Goal: Information Seeking & Learning: Understand process/instructions

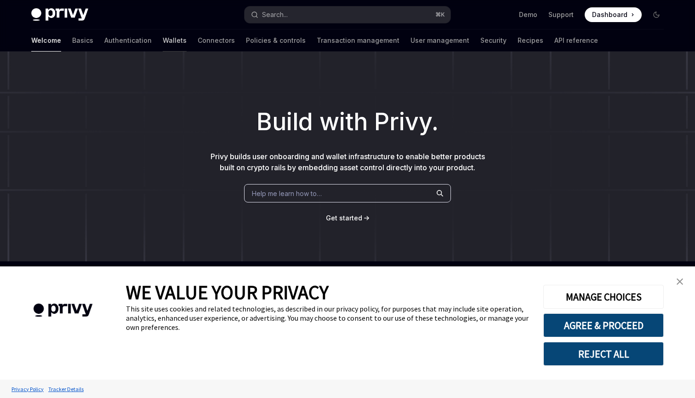
click at [163, 41] on link "Wallets" at bounding box center [175, 40] width 24 height 22
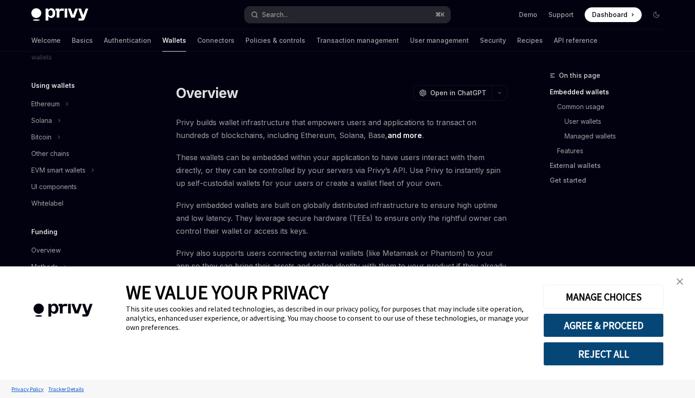
scroll to position [211, 0]
click at [66, 83] on h5 "Using wallets" at bounding box center [53, 81] width 44 height 11
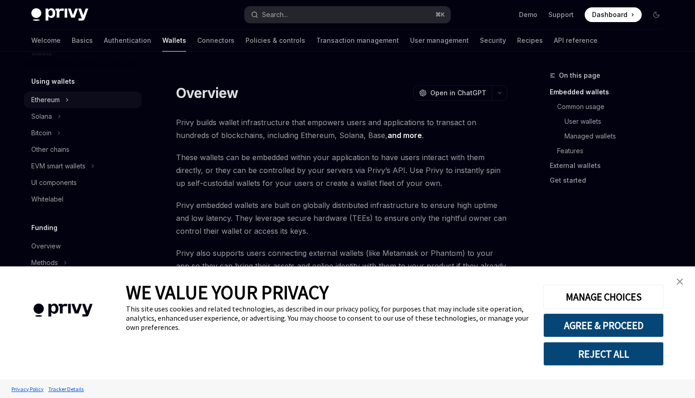
click at [54, 101] on div "Ethereum" at bounding box center [45, 99] width 29 height 11
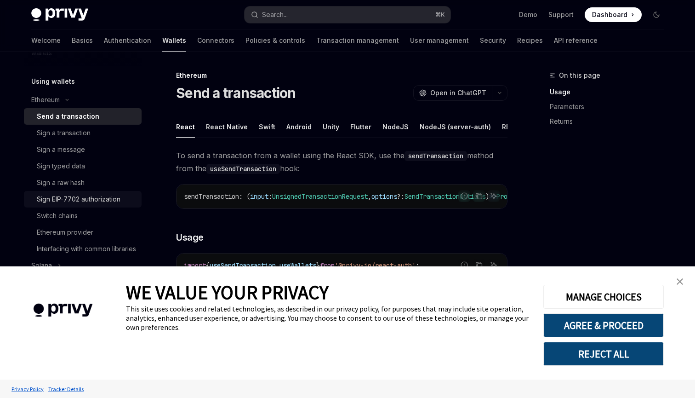
click at [80, 200] on div "Sign EIP-7702 authorization" at bounding box center [79, 199] width 84 height 11
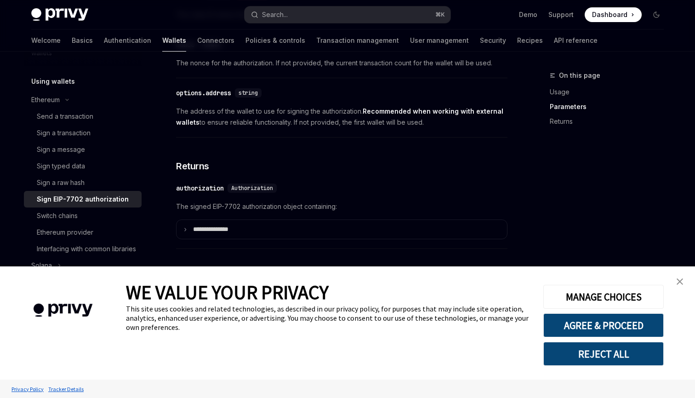
scroll to position [858, 0]
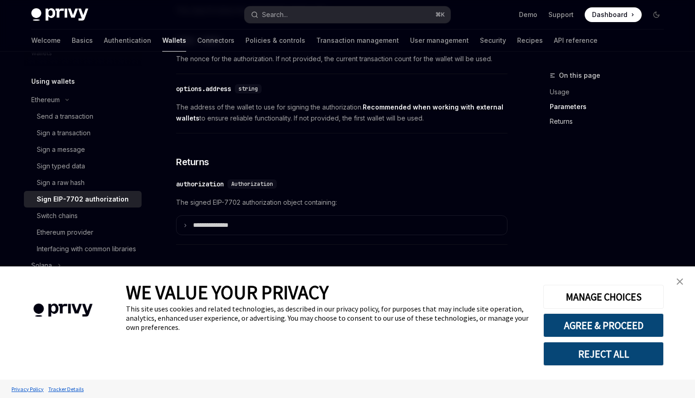
click at [564, 123] on link "Returns" at bounding box center [610, 121] width 121 height 15
click at [681, 276] on link "close banner" at bounding box center [680, 281] width 18 height 18
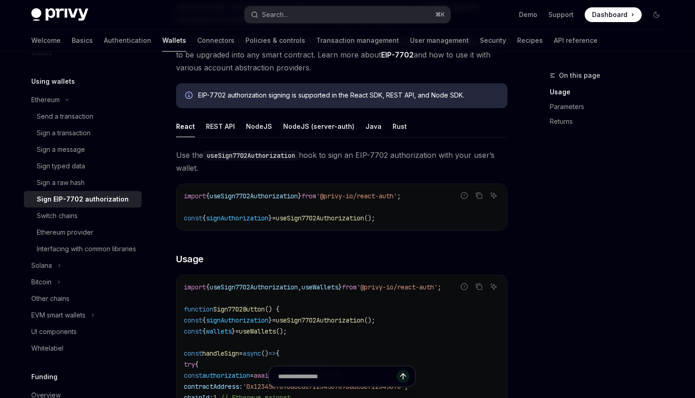
scroll to position [126, 0]
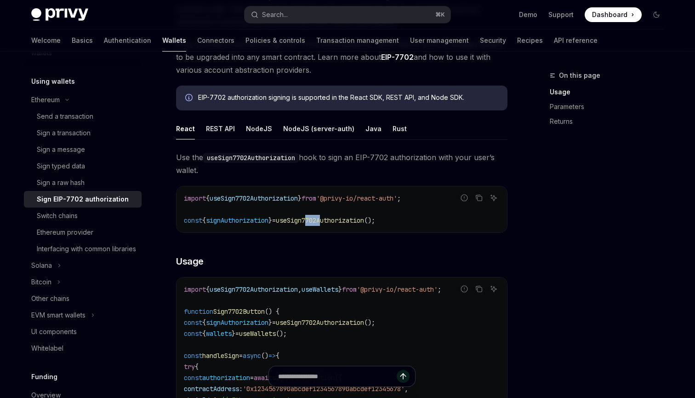
drag, startPoint x: 320, startPoint y: 218, endPoint x: 335, endPoint y: 219, distance: 14.8
click at [335, 219] on span "useSign7702Authorization" at bounding box center [320, 220] width 88 height 8
copy span "7702"
click at [215, 130] on div "REST API" at bounding box center [220, 129] width 29 height 22
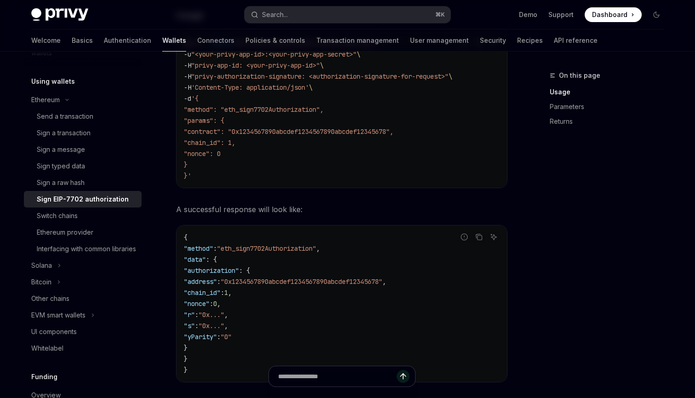
scroll to position [317, 0]
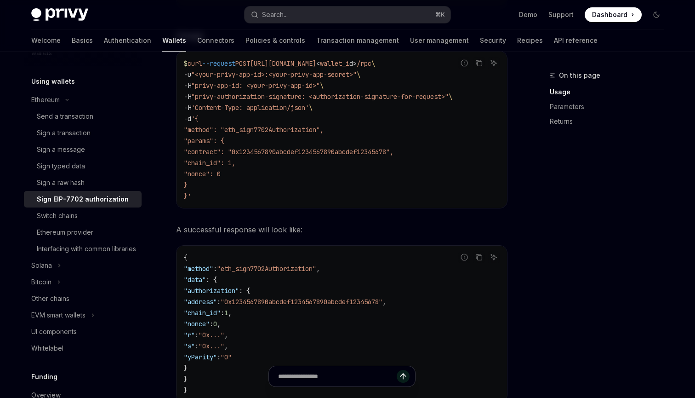
click at [285, 125] on code "$ curl --request POST [URL][DOMAIN_NAME] < wallet_i d > /rpc \ -u "<your-privy-…" at bounding box center [342, 129] width 316 height 143
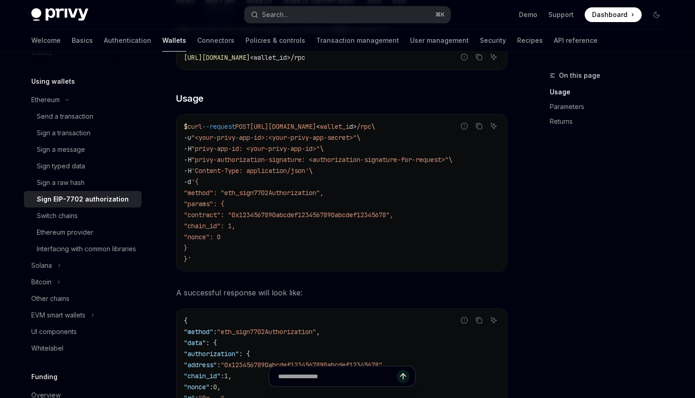
scroll to position [262, 0]
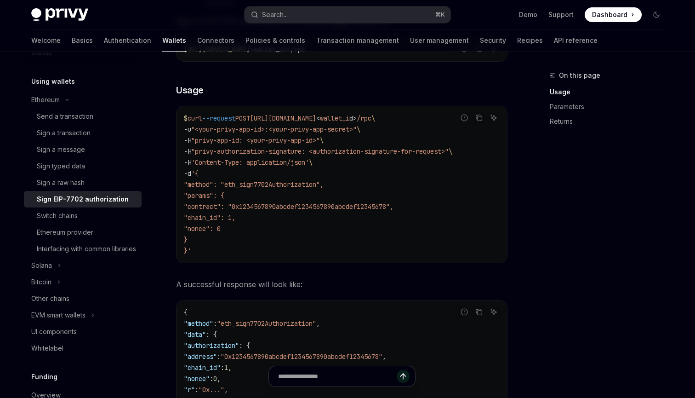
click at [373, 220] on code "$ curl --request POST [URL][DOMAIN_NAME] < wallet_i d > /rpc \ -u "<your-privy-…" at bounding box center [342, 184] width 316 height 143
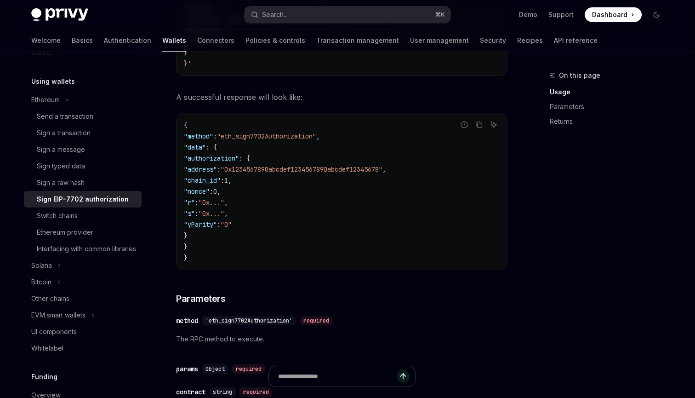
scroll to position [451, 0]
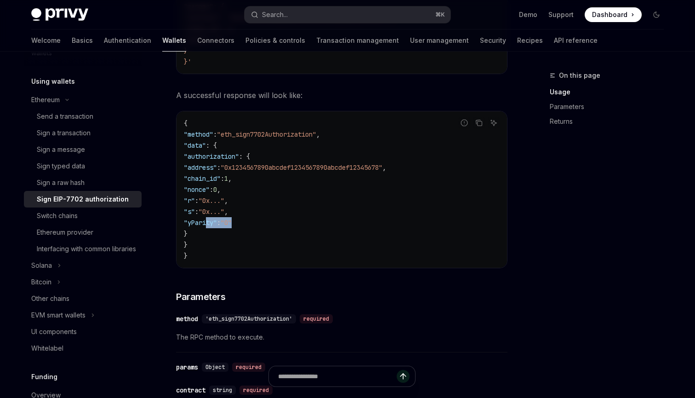
drag, startPoint x: 207, startPoint y: 220, endPoint x: 283, endPoint y: 220, distance: 75.4
click at [283, 220] on code "{ "method" : "eth_sign7702Authorization" , "data" : { "authorization" : { "addr…" at bounding box center [342, 189] width 316 height 143
click at [283, 221] on code "{ "method" : "eth_sign7702Authorization" , "data" : { "authorization" : { "addr…" at bounding box center [342, 189] width 316 height 143
drag, startPoint x: 223, startPoint y: 221, endPoint x: 296, endPoint y: 221, distance: 72.7
click at [296, 221] on code "{ "method" : "eth_sign7702Authorization" , "data" : { "authorization" : { "addr…" at bounding box center [342, 189] width 316 height 143
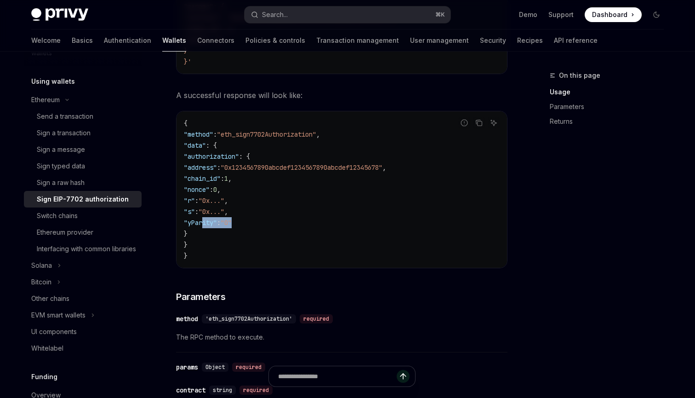
click at [296, 221] on code "{ "method" : "eth_sign7702Authorization" , "data" : { "authorization" : { "addr…" at bounding box center [342, 189] width 316 height 143
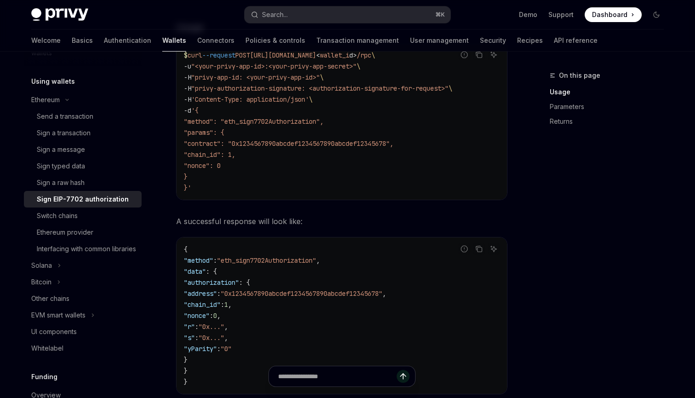
scroll to position [300, 0]
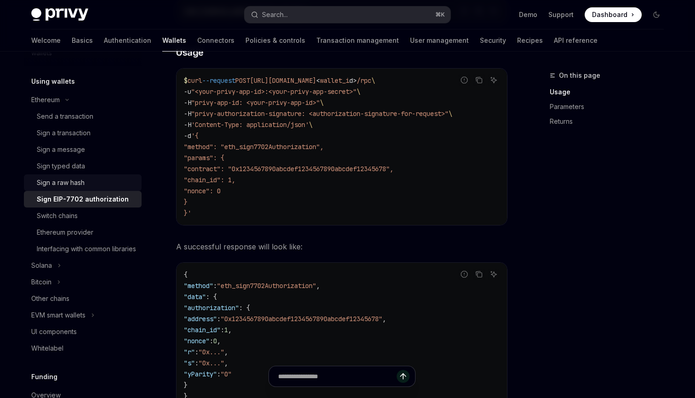
click at [86, 184] on div "Sign a raw hash" at bounding box center [86, 182] width 99 height 11
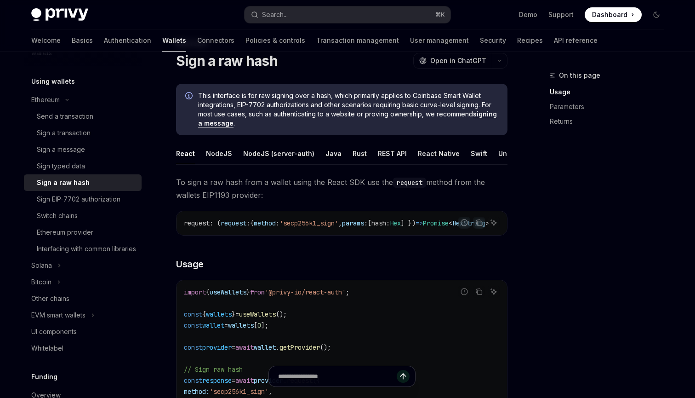
scroll to position [51, 0]
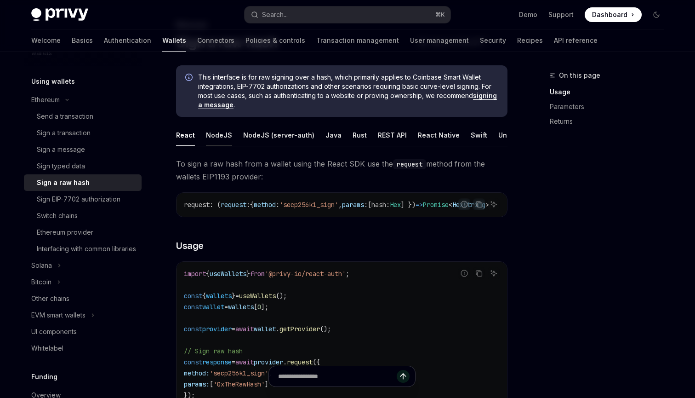
click at [223, 133] on div "NodeJS" at bounding box center [219, 135] width 26 height 22
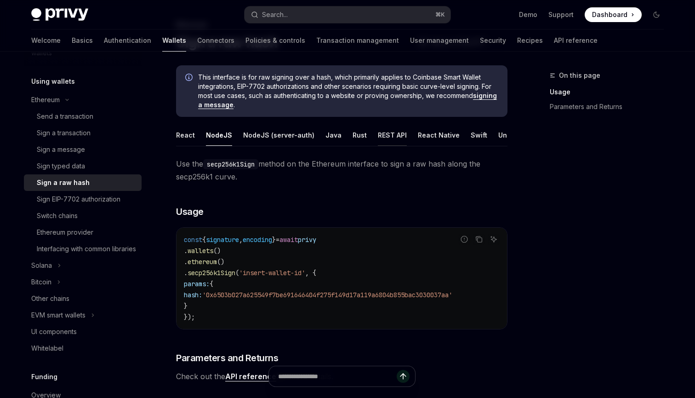
click at [384, 134] on div "REST API" at bounding box center [392, 135] width 29 height 22
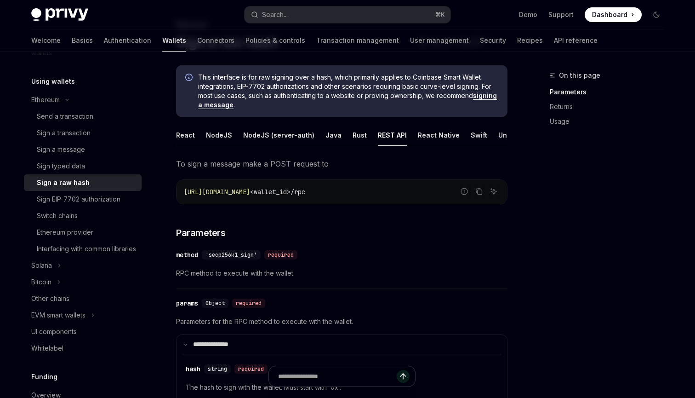
click at [477, 132] on ul "React NodeJS NodeJS (server-auth) Java Rust REST API React Native Swift Unity A…" at bounding box center [342, 135] width 332 height 22
click at [471, 134] on div "Swift" at bounding box center [479, 135] width 17 height 22
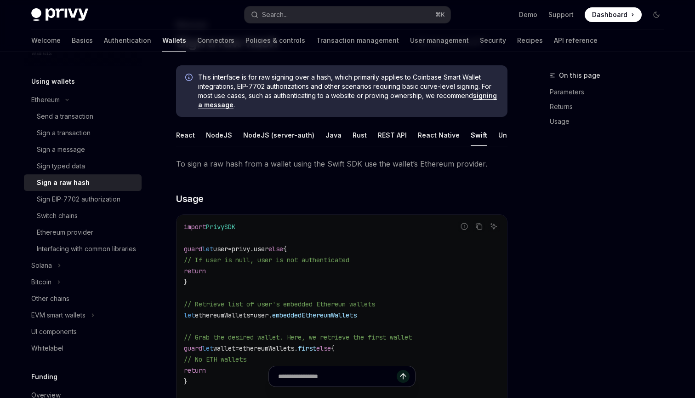
type textarea "*"
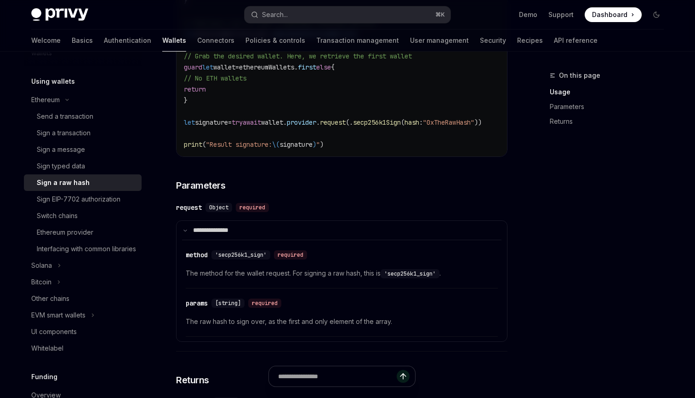
scroll to position [334, 0]
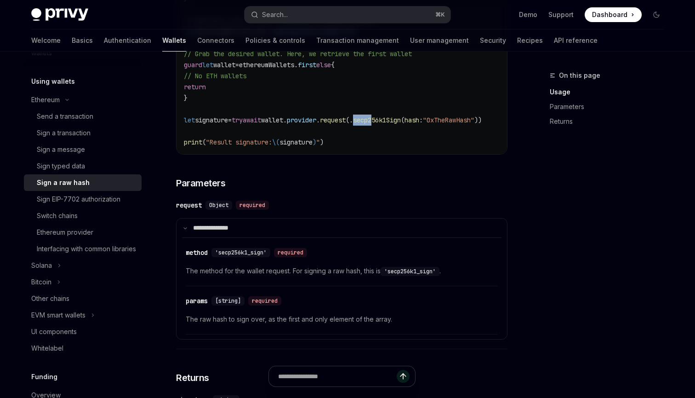
drag, startPoint x: 382, startPoint y: 119, endPoint x: 401, endPoint y: 119, distance: 18.9
click at [401, 119] on span "secp256k1Sign" at bounding box center [377, 120] width 48 height 8
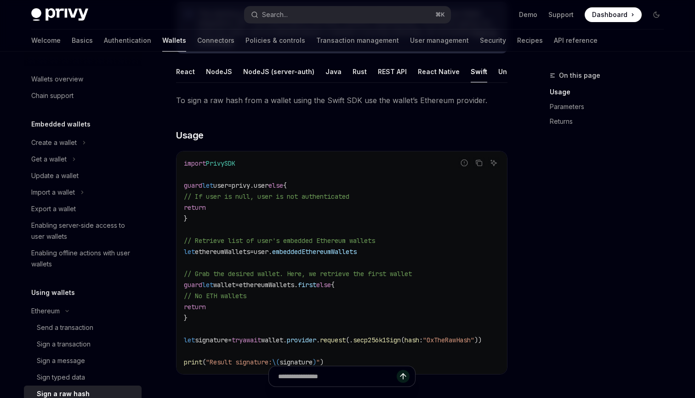
scroll to position [169, 0]
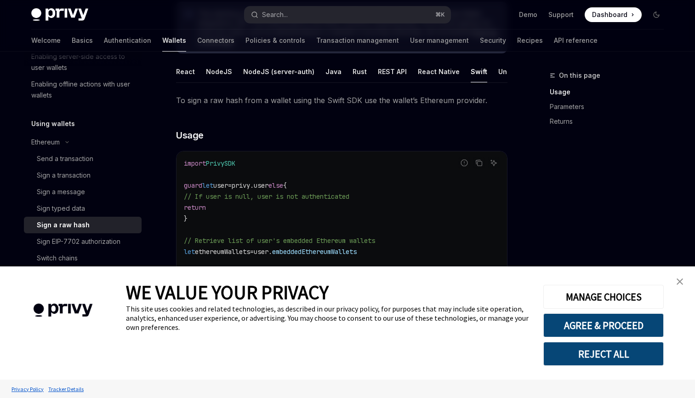
click at [679, 281] on img "close banner" at bounding box center [680, 281] width 6 height 6
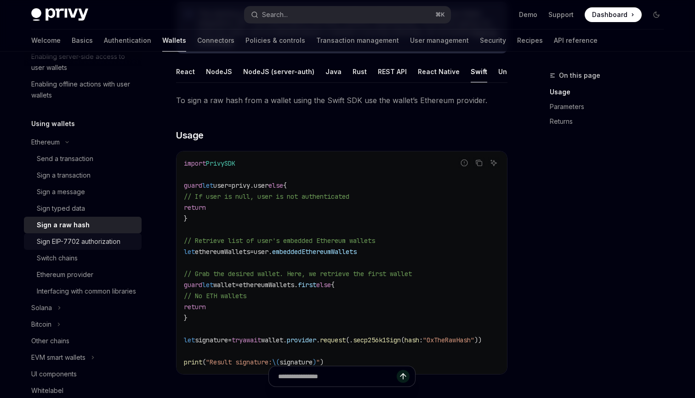
click at [113, 243] on div "Sign EIP-7702 authorization" at bounding box center [79, 241] width 84 height 11
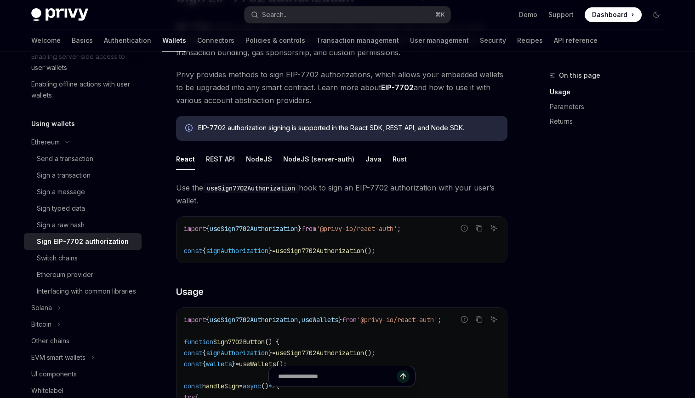
scroll to position [97, 0]
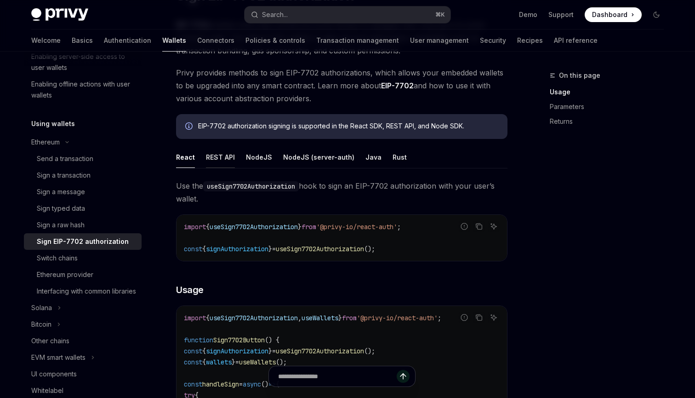
click at [212, 155] on div "REST API" at bounding box center [220, 157] width 29 height 22
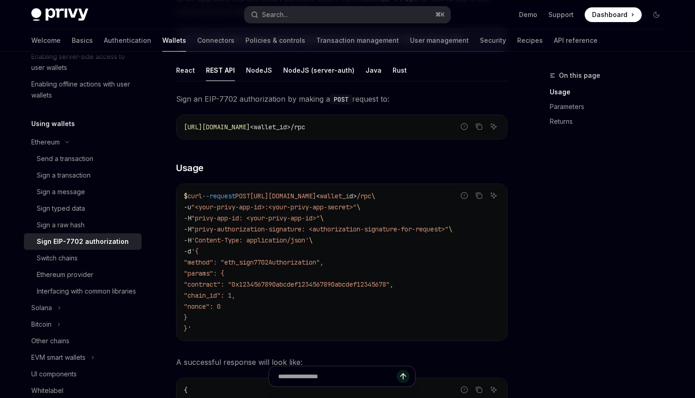
scroll to position [185, 0]
click at [188, 71] on div "React" at bounding box center [185, 70] width 19 height 22
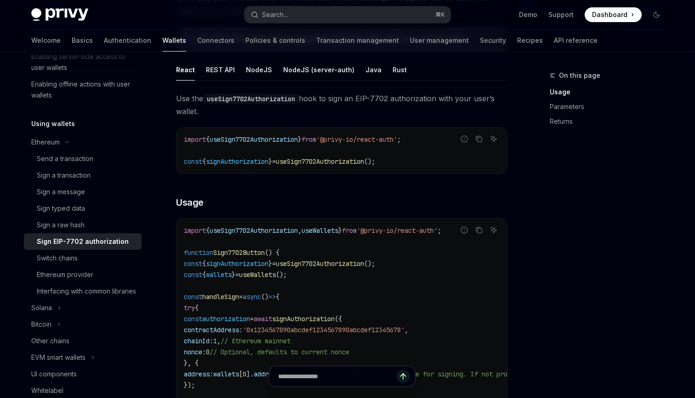
type textarea "*"
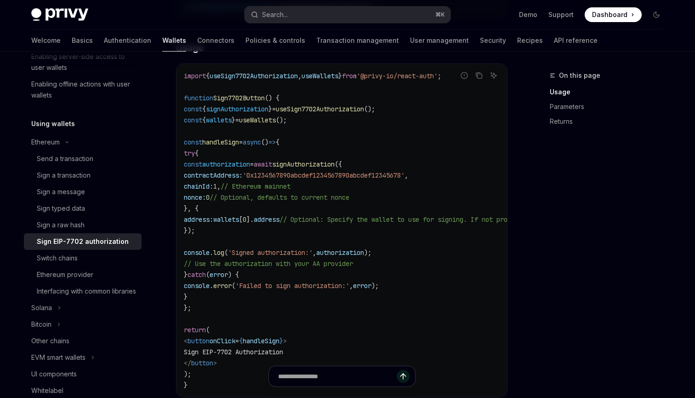
scroll to position [340, 0]
drag, startPoint x: 247, startPoint y: 197, endPoint x: 493, endPoint y: 194, distance: 246.5
click at [493, 194] on code "import { useSign7702Authorization , useWallets } from '@privy-io/react-auth' ; …" at bounding box center [425, 230] width 482 height 320
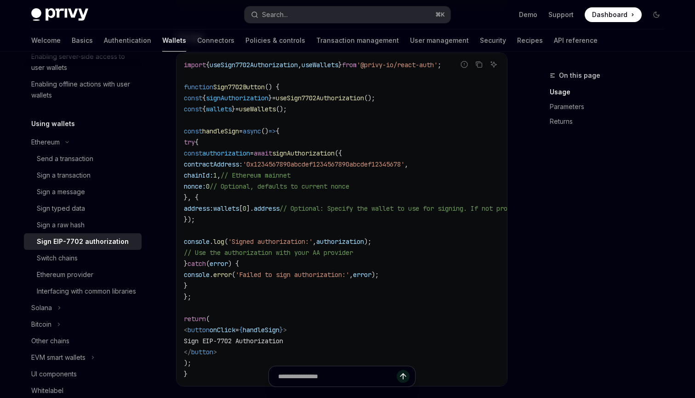
scroll to position [346, 0]
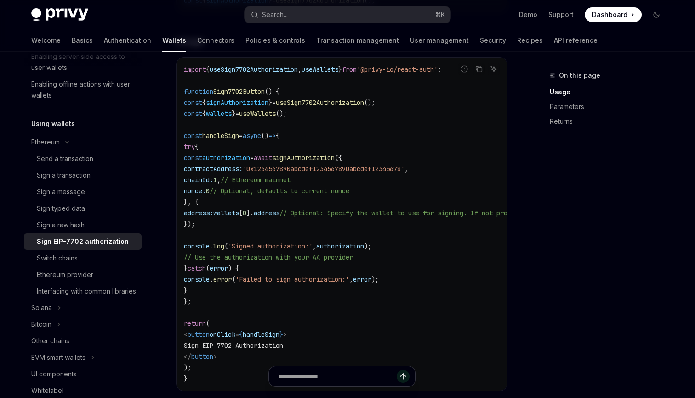
click at [361, 100] on span "useSign7702Authorization" at bounding box center [320, 102] width 88 height 8
drag, startPoint x: 244, startPoint y: 211, endPoint x: 413, endPoint y: 211, distance: 169.2
click at [413, 211] on span "address: wallets [ 0 ]. address // Optional: Specify the wallet to use for sign…" at bounding box center [414, 212] width 460 height 8
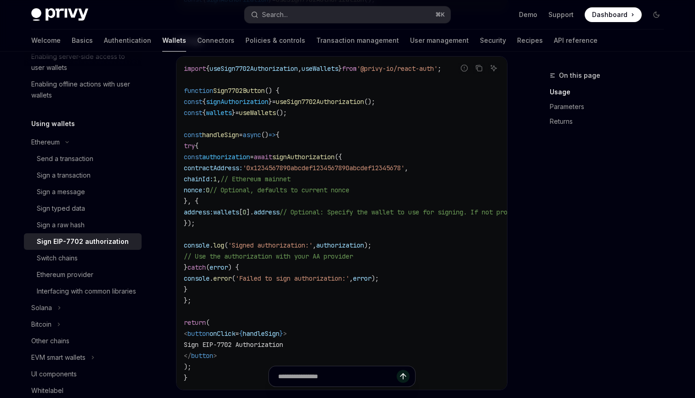
click at [413, 211] on span "// Optional: Specify the wallet to use for signing. If not provided, the first …" at bounding box center [462, 212] width 364 height 8
click at [474, 204] on code "import { useSign7702Authorization , useWallets } from '@privy-io/react-auth' ; …" at bounding box center [425, 223] width 482 height 320
click at [460, 198] on code "import { useSign7702Authorization , useWallets } from '@privy-io/react-auth' ; …" at bounding box center [425, 223] width 482 height 320
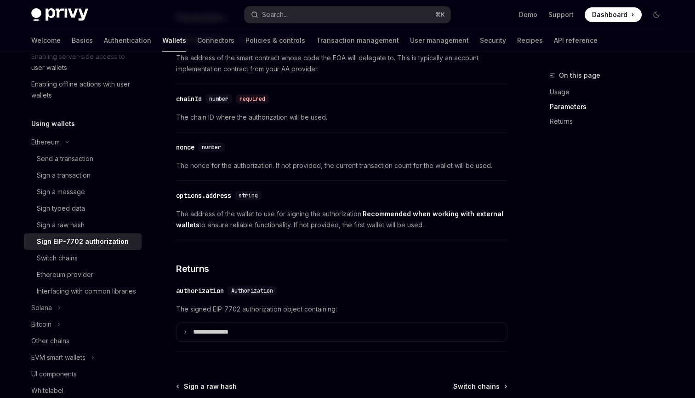
scroll to position [858, 0]
